Goal: Task Accomplishment & Management: Use online tool/utility

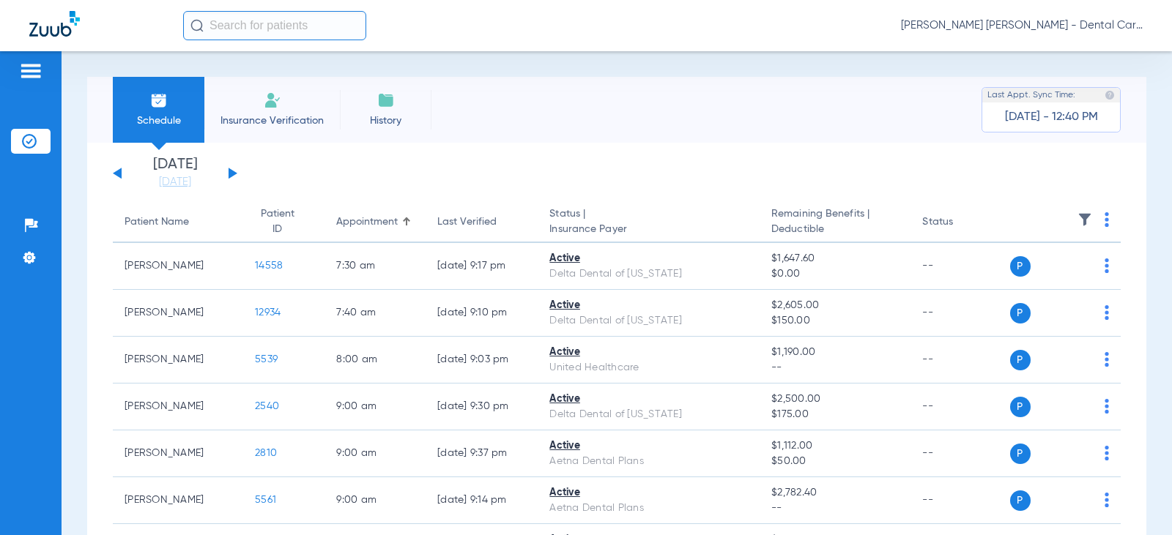
click at [229, 172] on button at bounding box center [233, 173] width 9 height 11
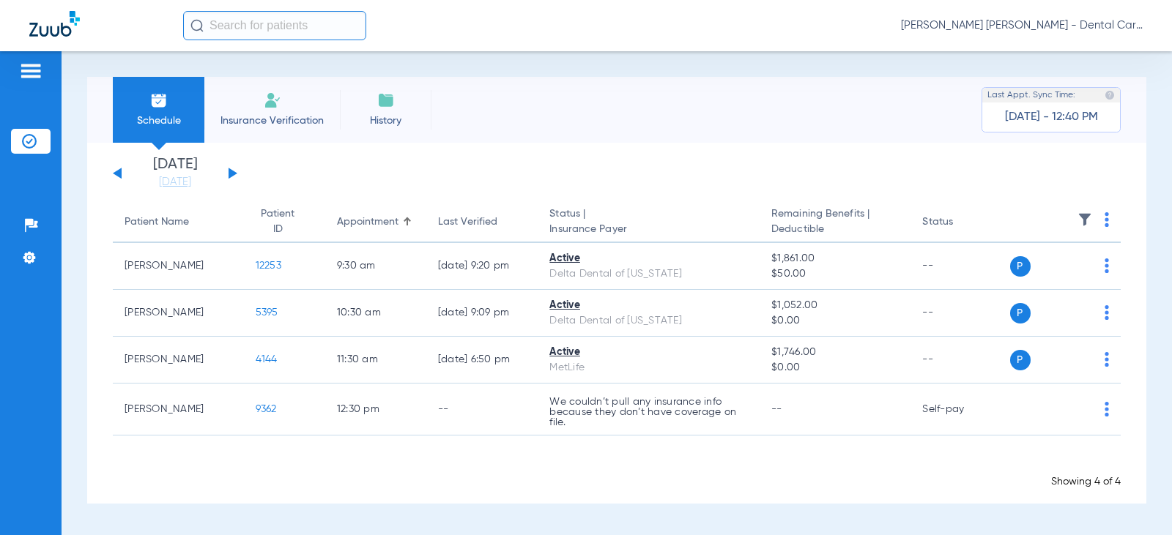
click at [229, 172] on button at bounding box center [233, 173] width 9 height 11
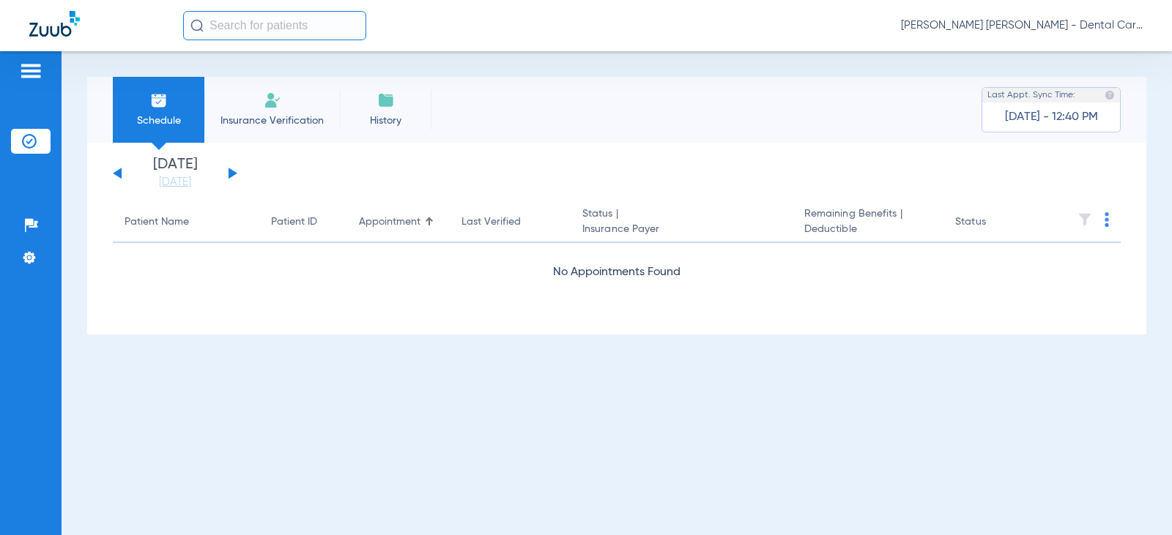
click at [229, 172] on button at bounding box center [233, 173] width 9 height 11
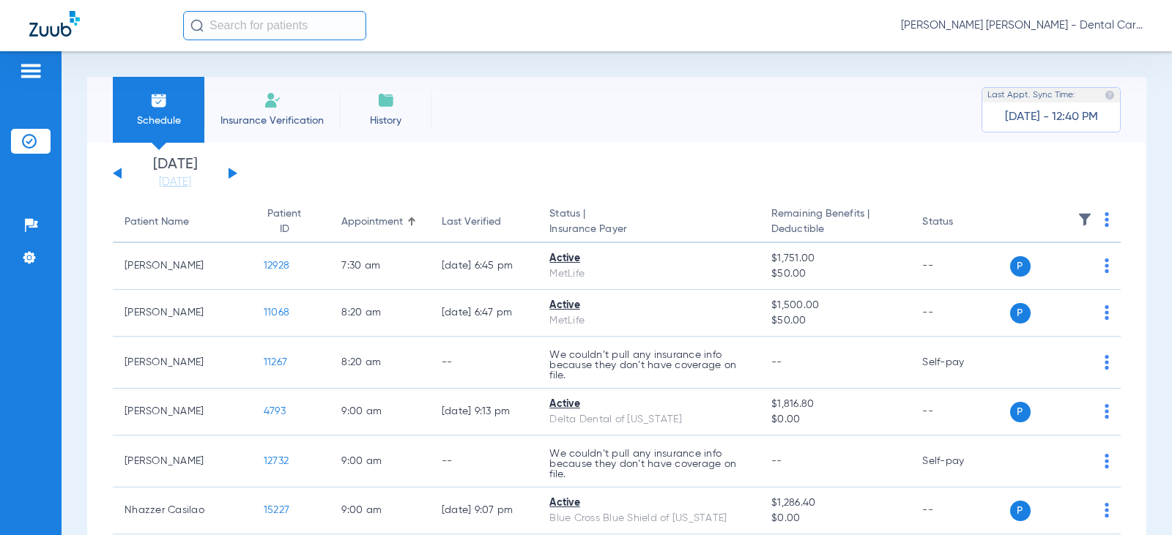
click at [229, 172] on button at bounding box center [233, 173] width 9 height 11
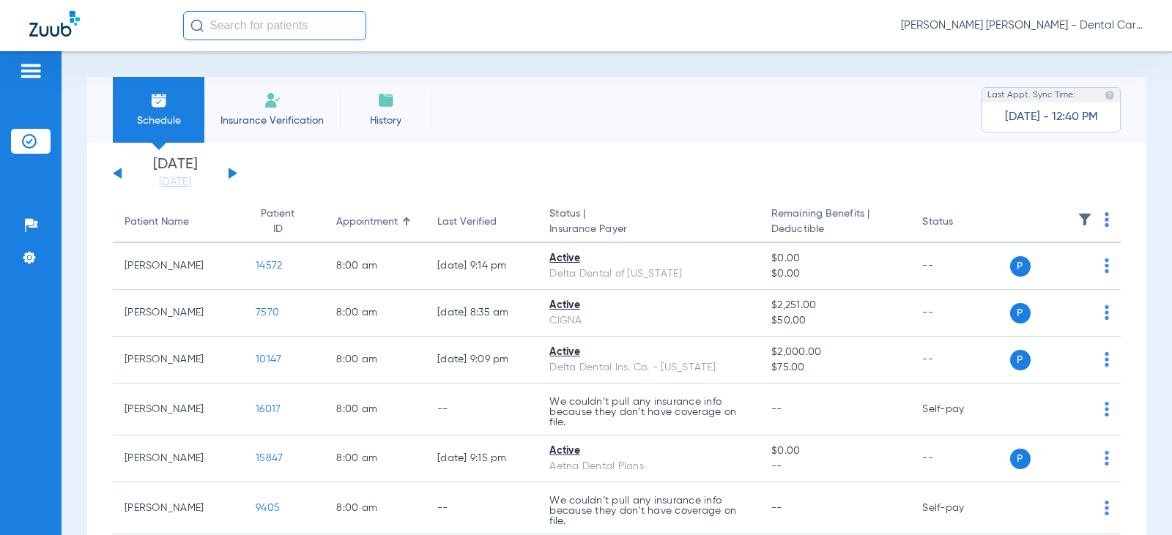
click at [229, 172] on button at bounding box center [233, 173] width 9 height 11
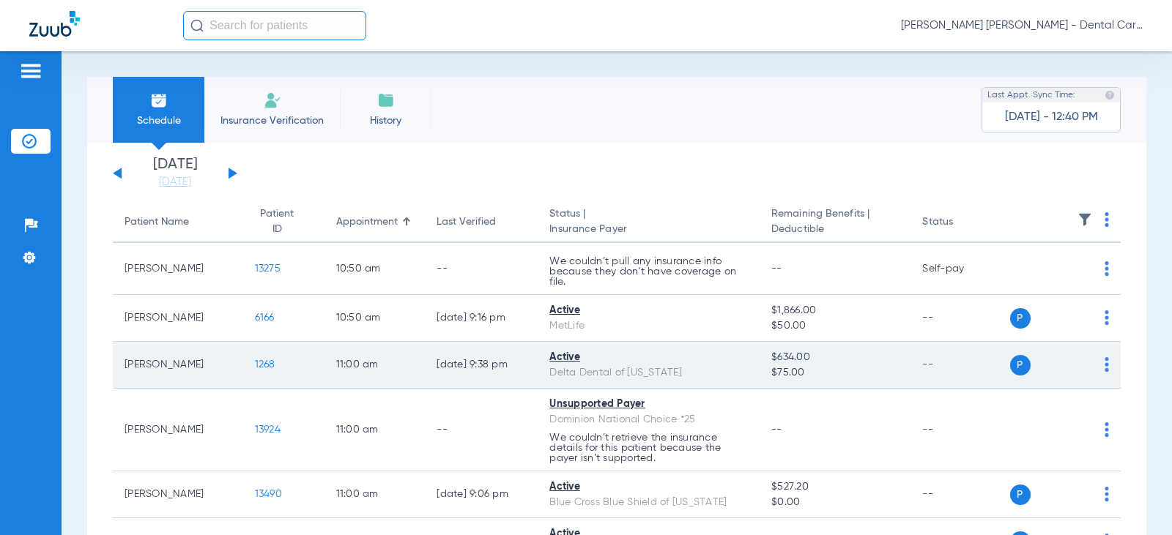
click at [259, 360] on span "1268" at bounding box center [265, 365] width 21 height 10
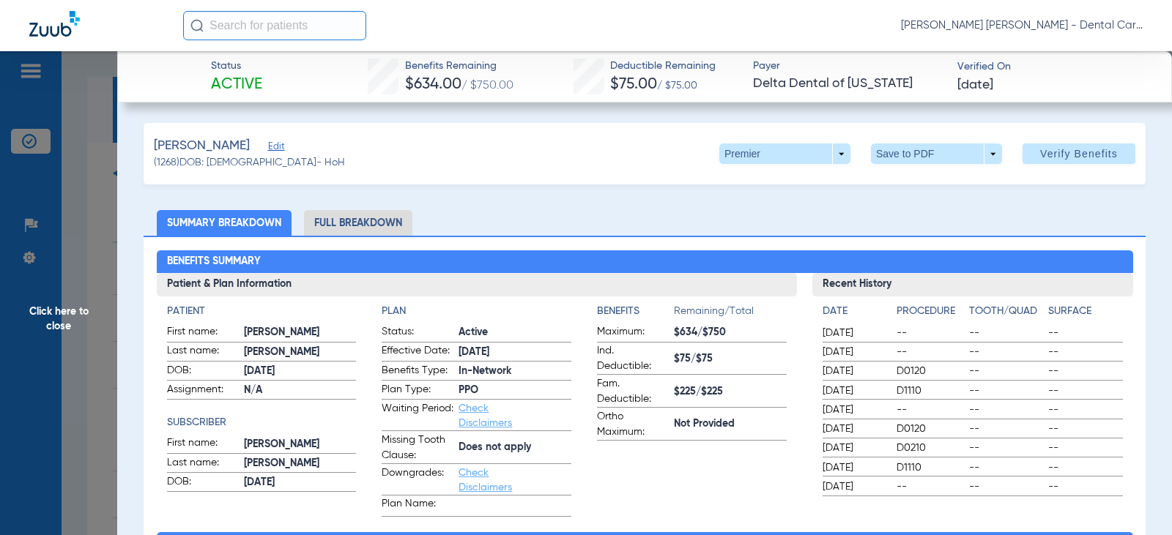
click at [374, 219] on li "Full Breakdown" at bounding box center [358, 223] width 108 height 26
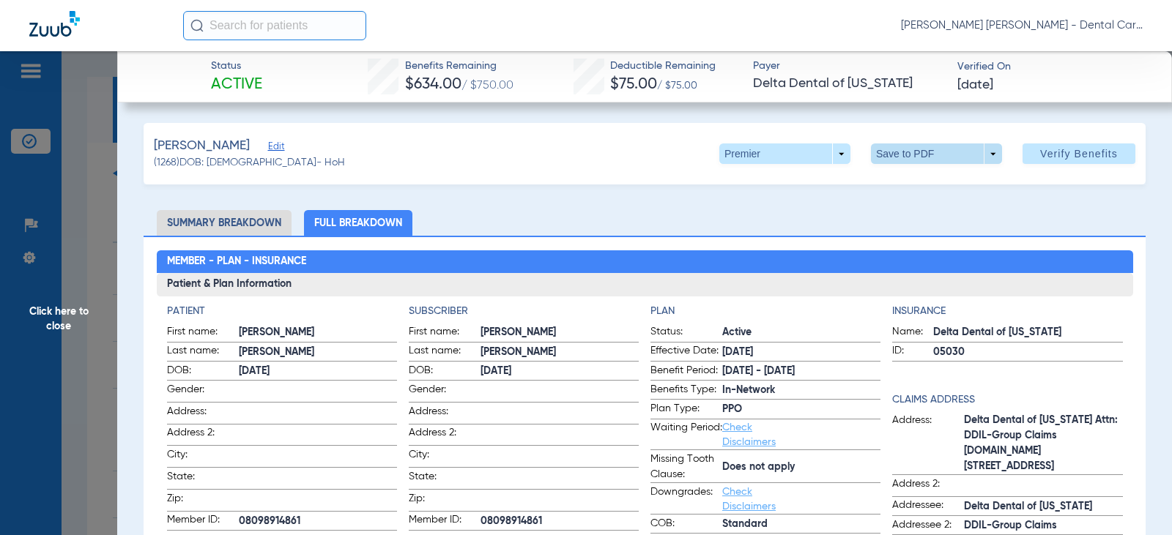
click at [888, 152] on span at bounding box center [936, 154] width 131 height 21
drag, startPoint x: 902, startPoint y: 166, endPoint x: 910, endPoint y: 176, distance: 13.0
click at [910, 176] on div "insert_drive_file Save to PDF" at bounding box center [983, 181] width 246 height 34
click at [910, 176] on button "insert_drive_file Save to PDF" at bounding box center [916, 182] width 111 height 29
click at [53, 311] on span "Click here to close" at bounding box center [58, 318] width 117 height 535
